Goal: Task Accomplishment & Management: Manage account settings

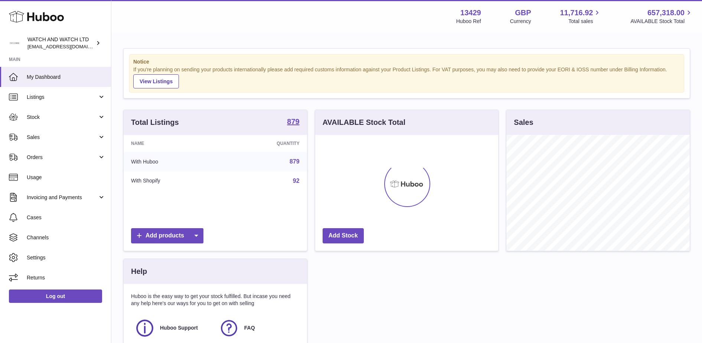
scroll to position [116, 183]
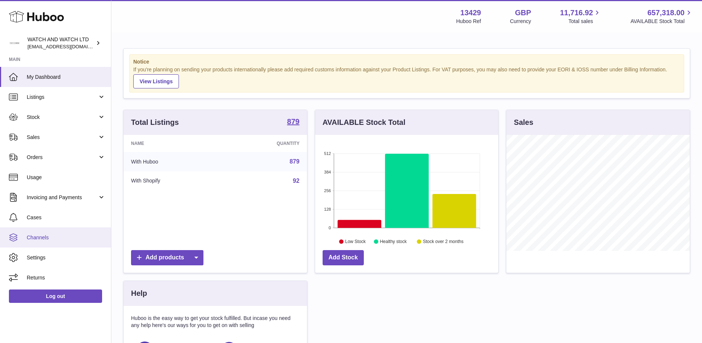
click at [70, 234] on span "Channels" at bounding box center [66, 237] width 79 height 7
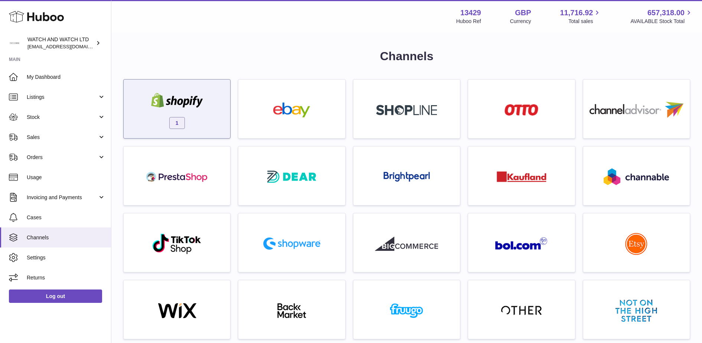
click at [201, 86] on link "1" at bounding box center [176, 108] width 99 height 51
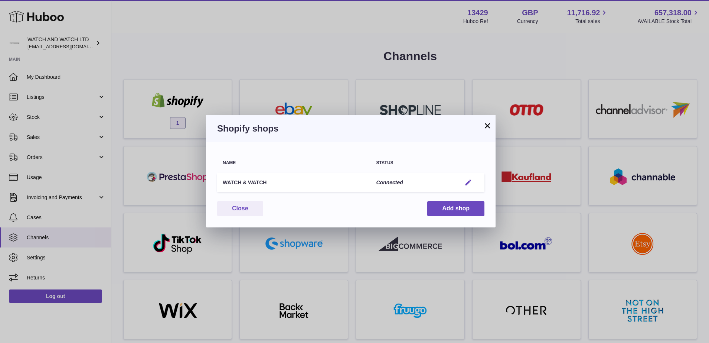
click at [472, 185] on em "button" at bounding box center [469, 183] width 8 height 8
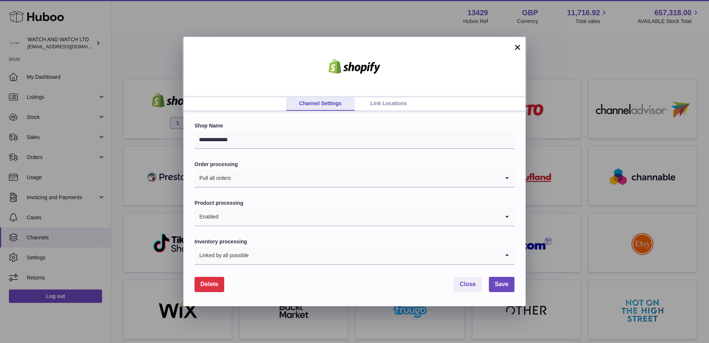
click at [399, 106] on link "Link Locations" at bounding box center [389, 104] width 68 height 14
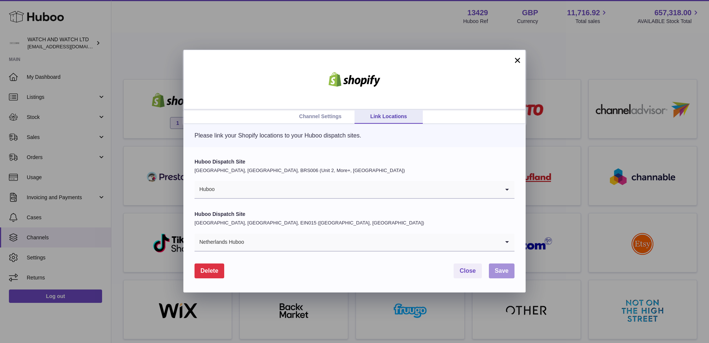
click at [495, 271] on span "Save" at bounding box center [502, 270] width 14 height 6
